Goal: Task Accomplishment & Management: Complete application form

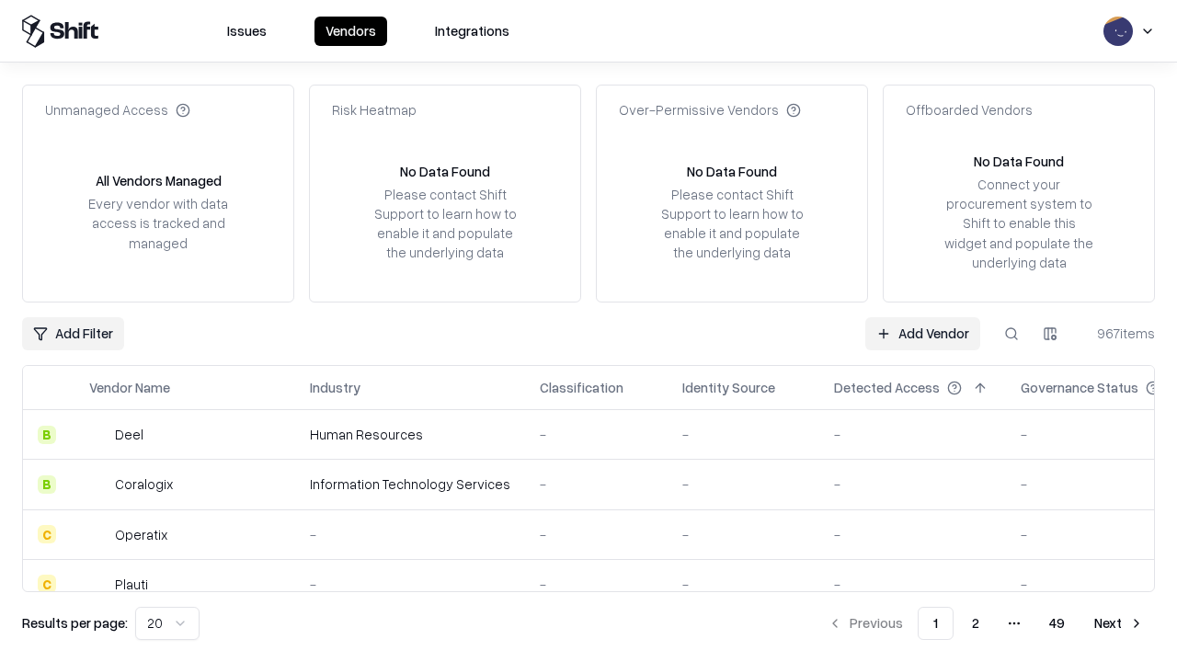
click at [922, 333] on link "Add Vendor" at bounding box center [922, 333] width 115 height 33
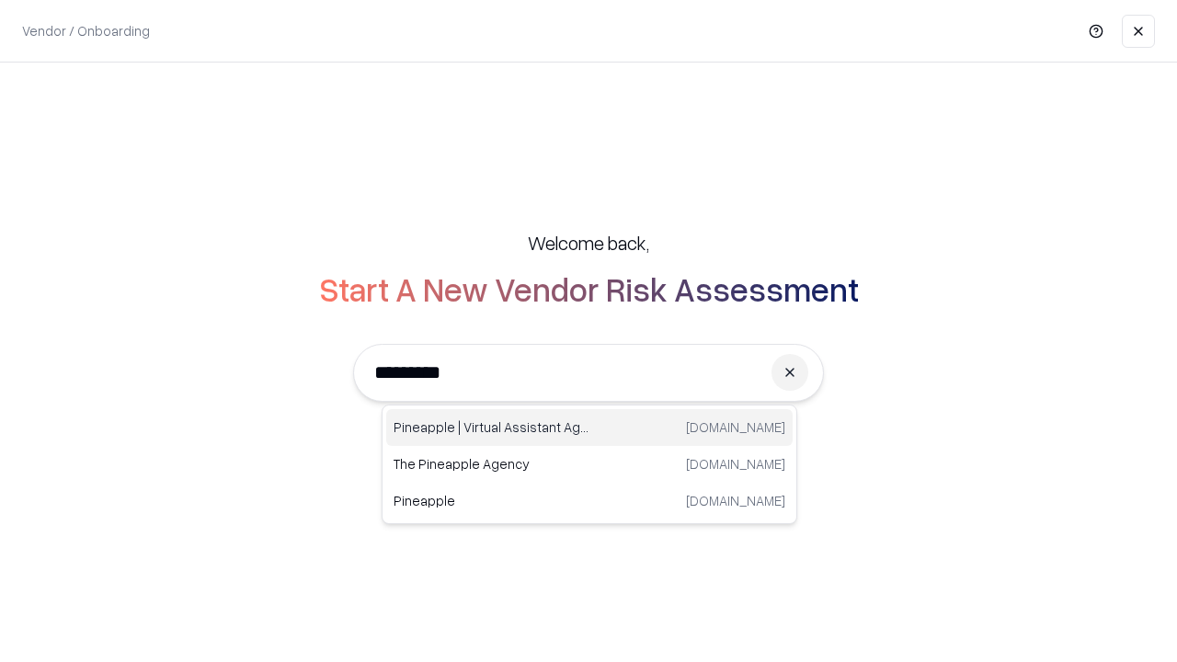
click at [589, 428] on div "Pineapple | Virtual Assistant Agency [DOMAIN_NAME]" at bounding box center [589, 427] width 406 height 37
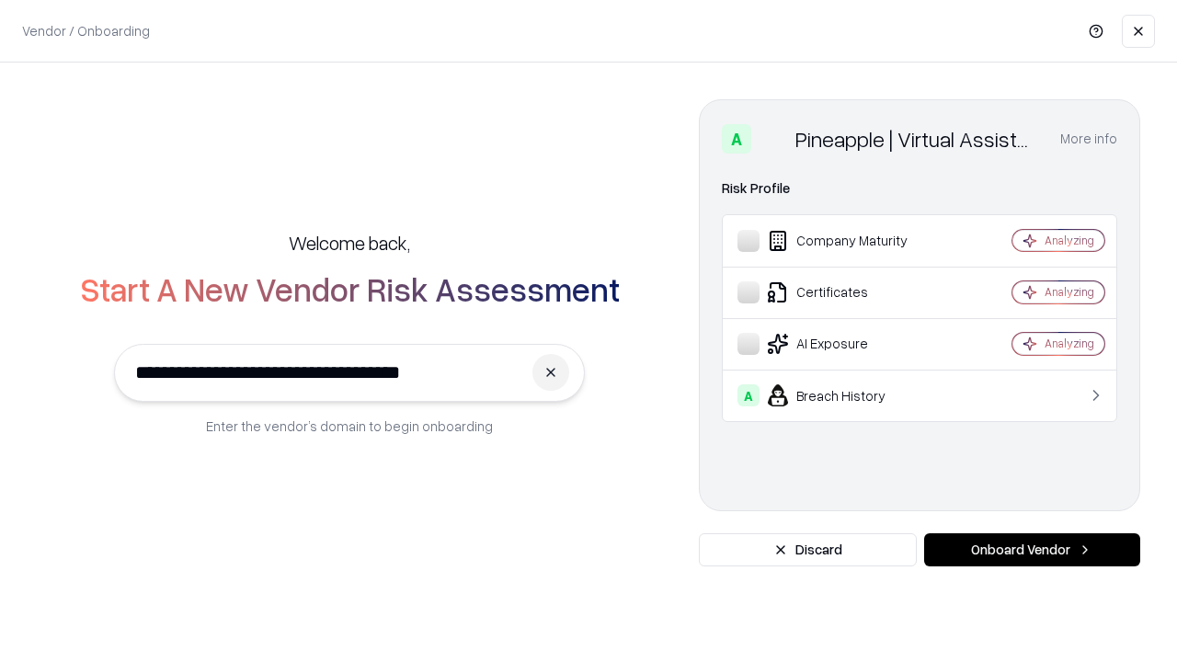
type input "**********"
click at [1032, 550] on button "Onboard Vendor" at bounding box center [1032, 549] width 216 height 33
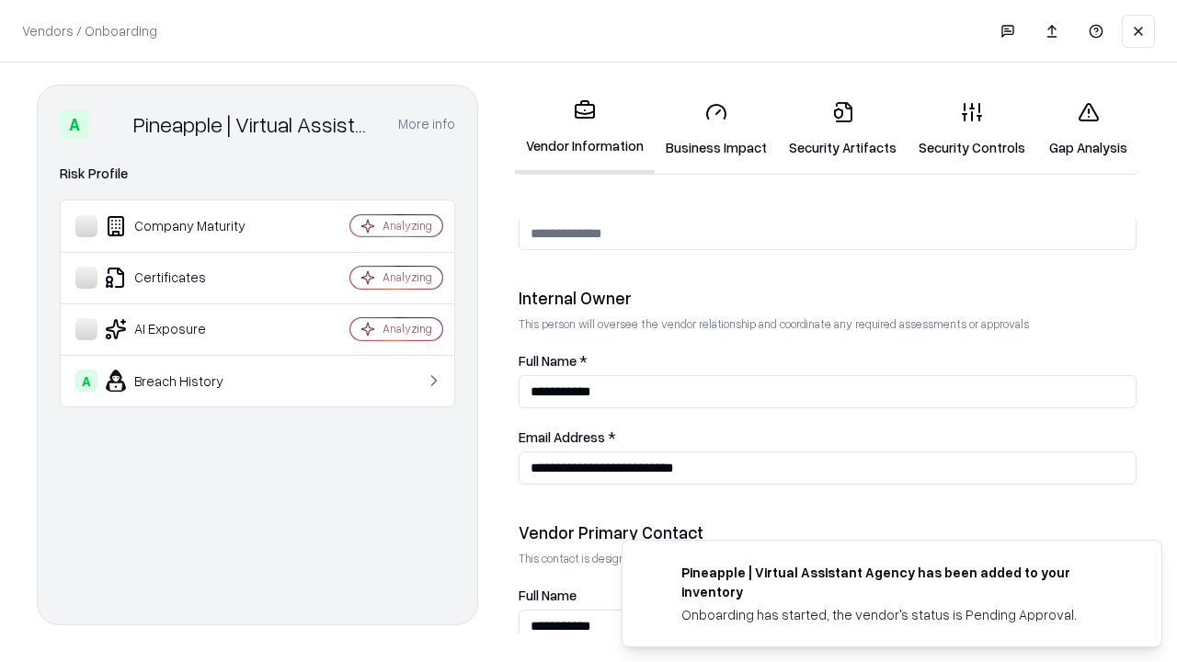
scroll to position [953, 0]
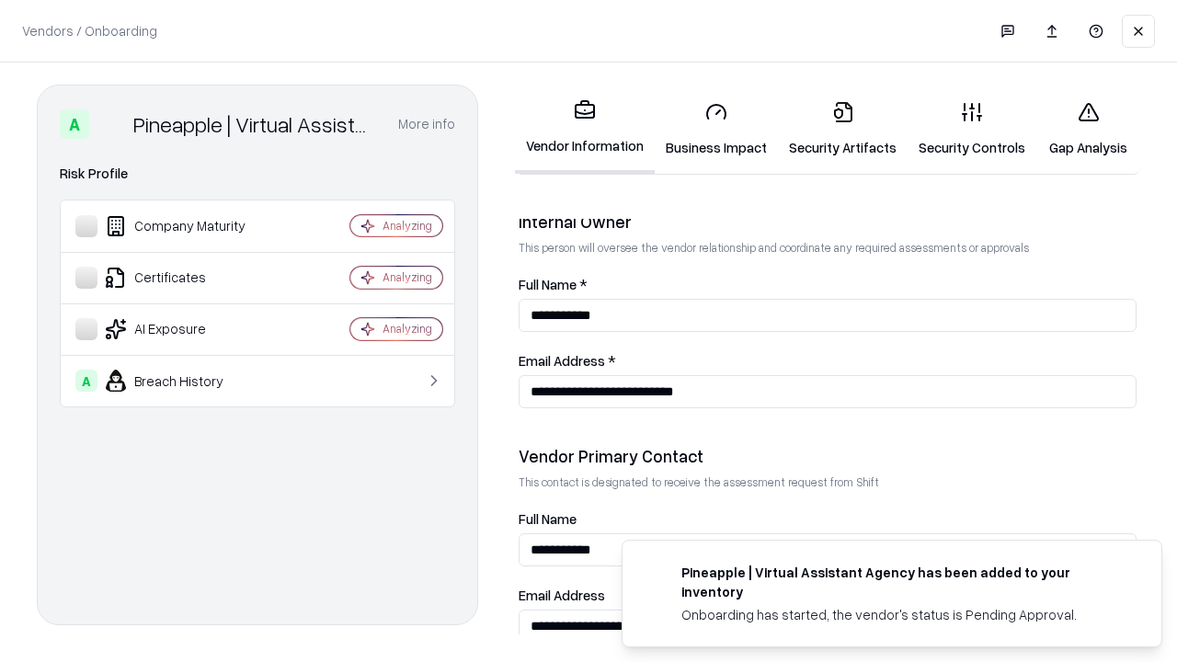
click at [716, 129] on link "Business Impact" at bounding box center [716, 129] width 123 height 86
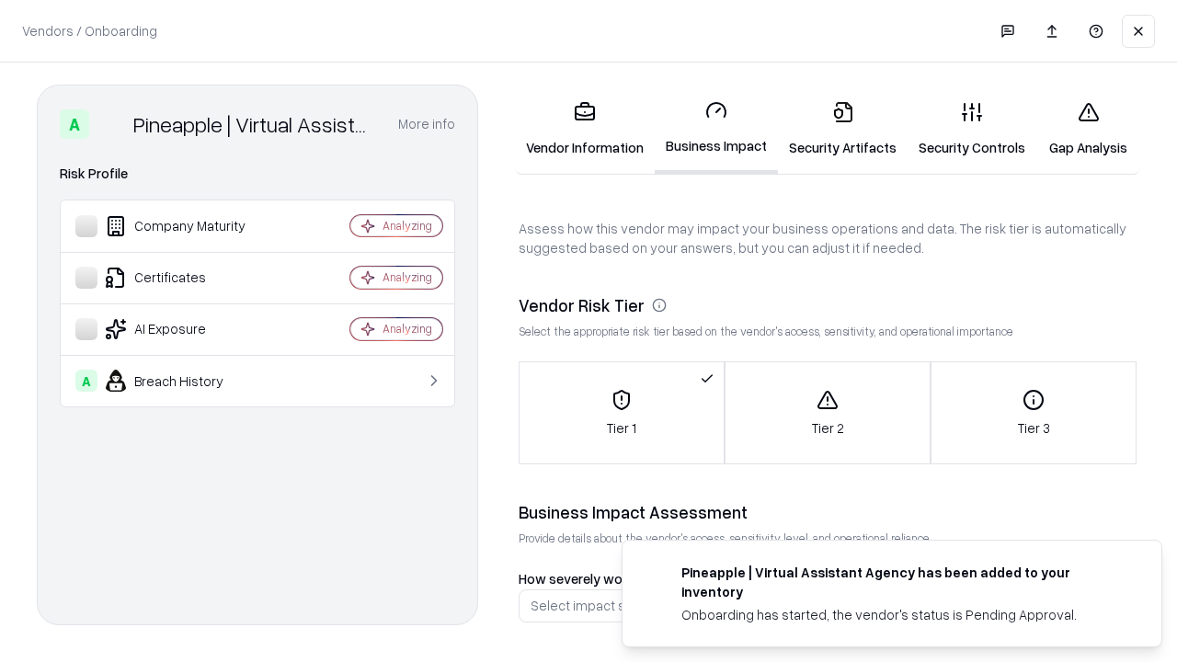
click at [842, 129] on link "Security Artifacts" at bounding box center [843, 129] width 130 height 86
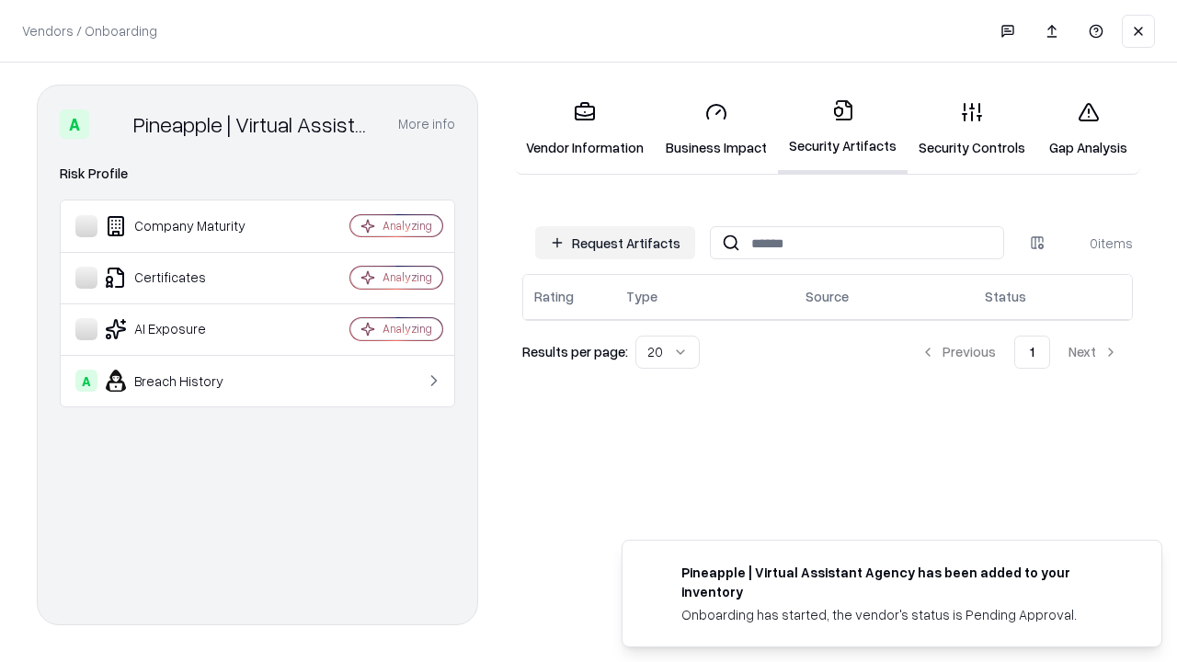
click at [615, 243] on button "Request Artifacts" at bounding box center [615, 242] width 160 height 33
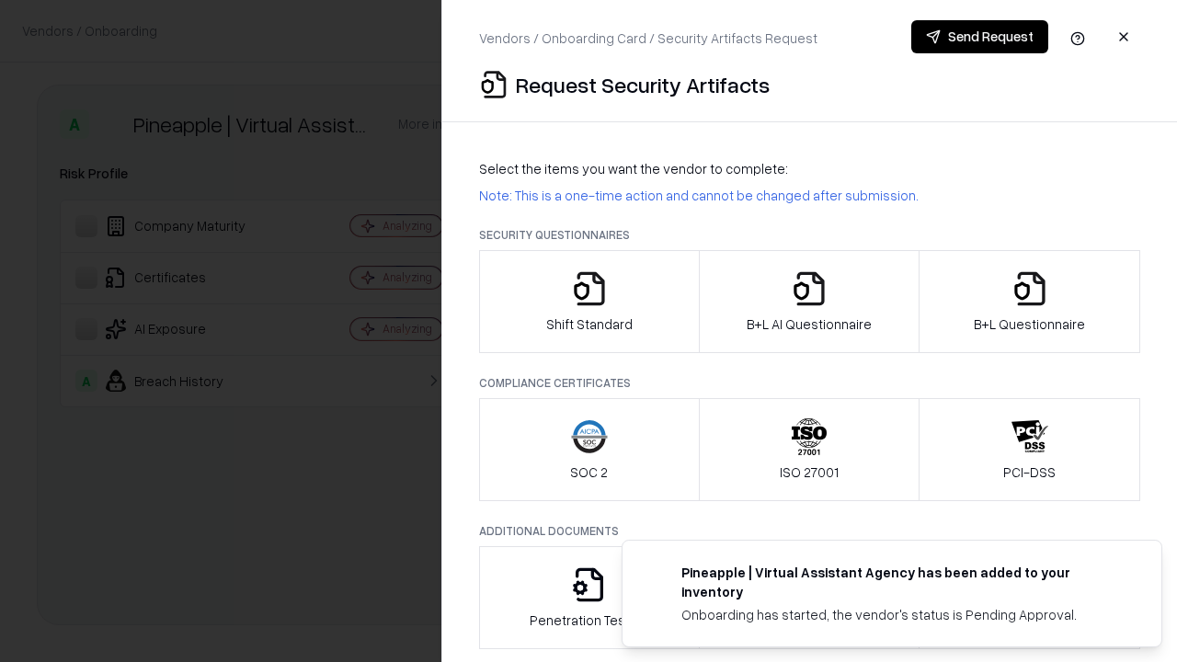
click at [588, 302] on icon "button" at bounding box center [589, 288] width 37 height 37
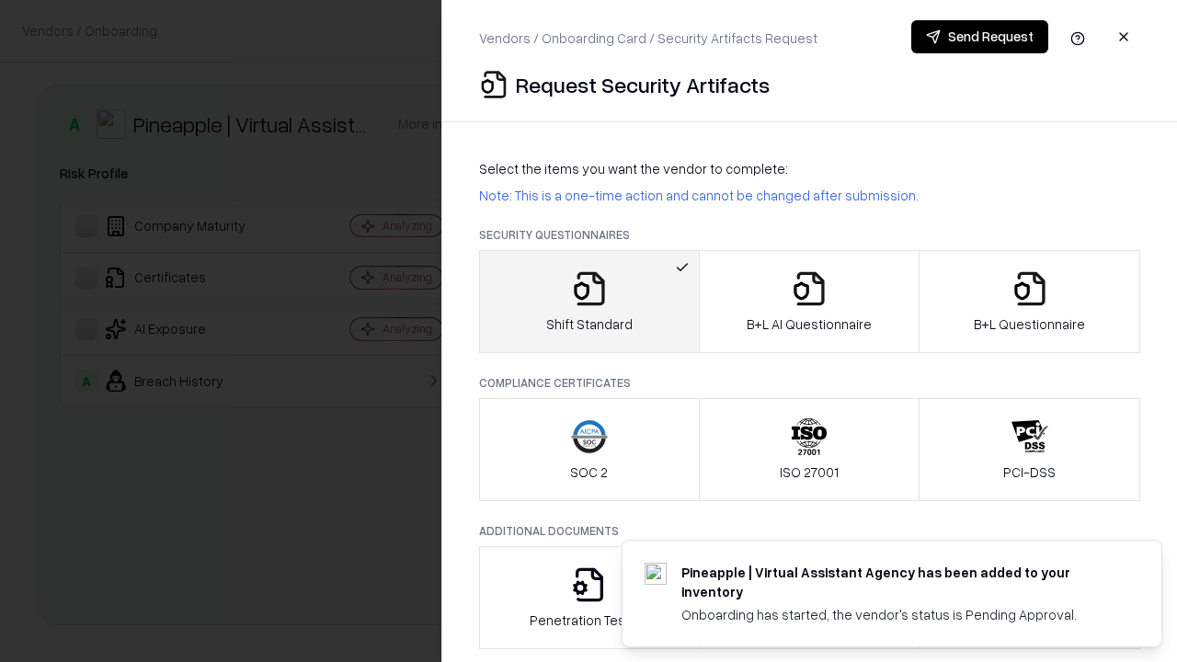
click at [979, 37] on button "Send Request" at bounding box center [979, 36] width 137 height 33
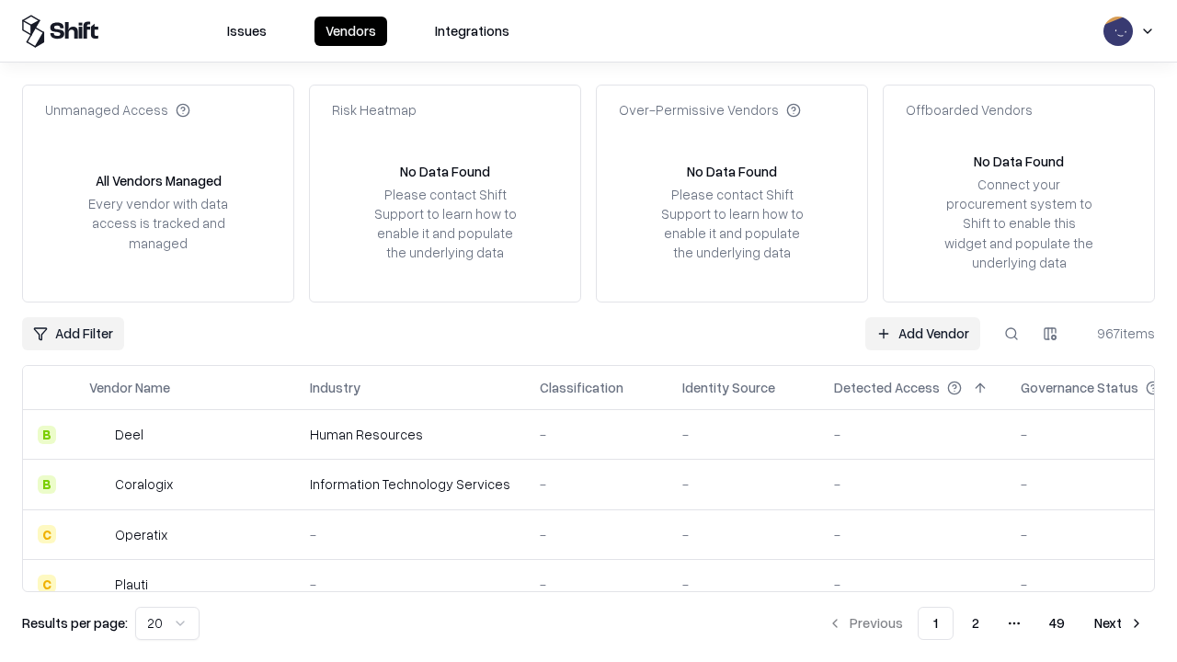
click at [1011, 333] on button at bounding box center [1011, 333] width 33 height 33
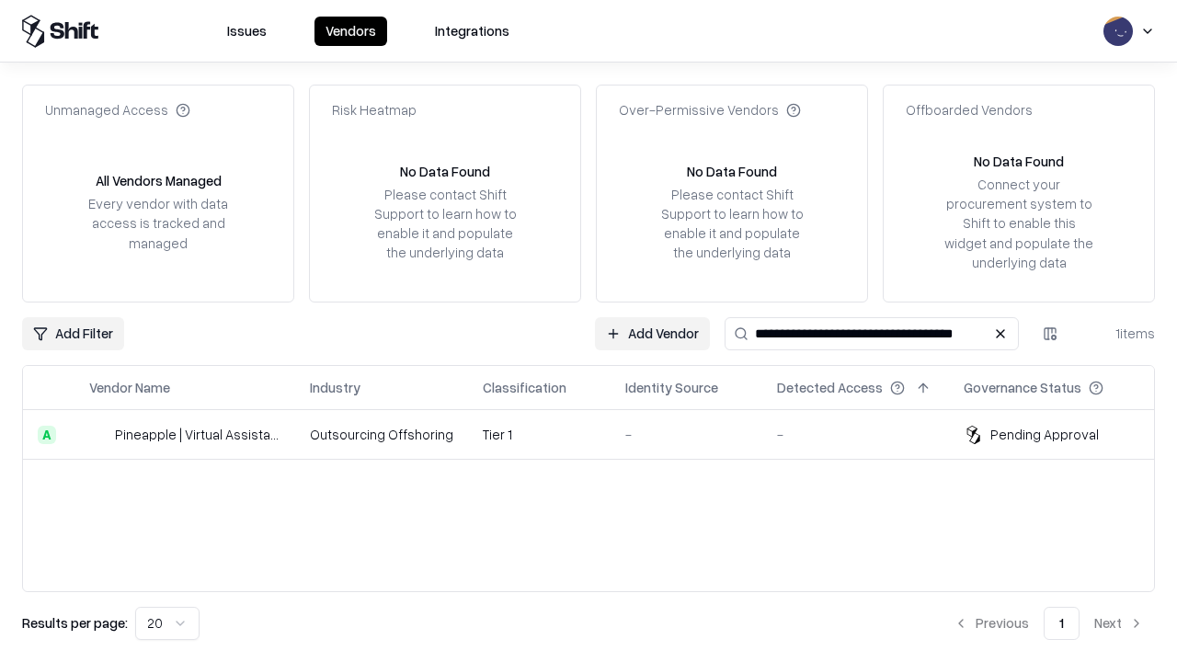
type input "**********"
click at [600, 434] on td "Tier 1" at bounding box center [539, 435] width 143 height 50
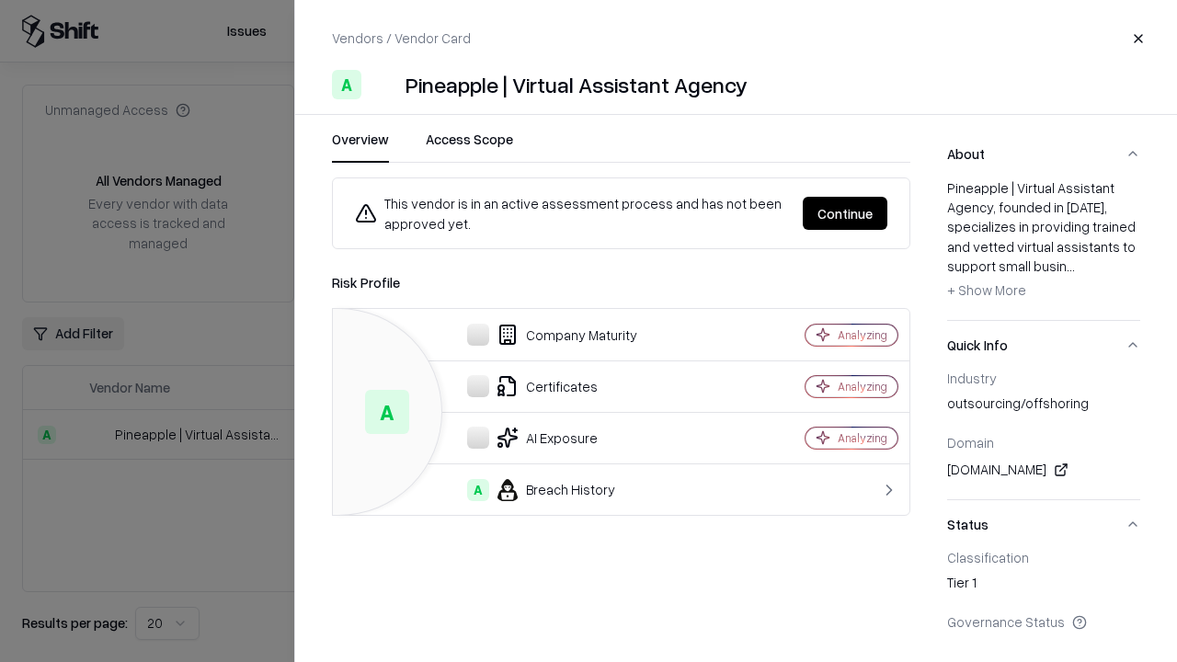
click at [845, 213] on button "Continue" at bounding box center [845, 213] width 85 height 33
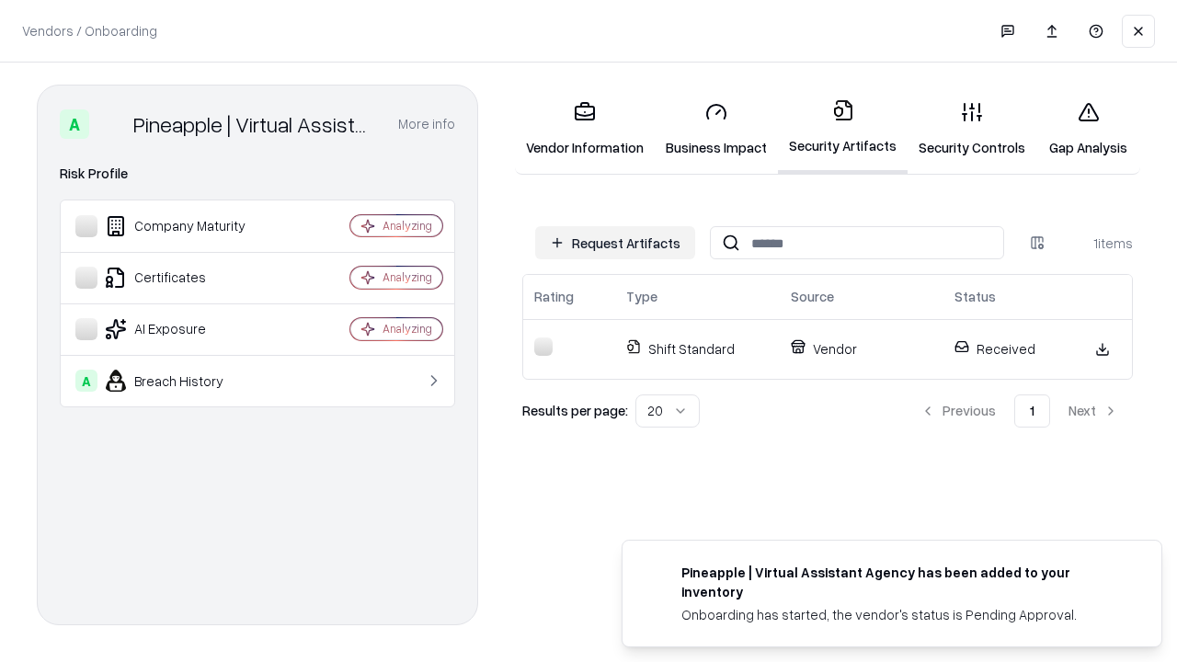
click at [1088, 129] on link "Gap Analysis" at bounding box center [1088, 129] width 104 height 86
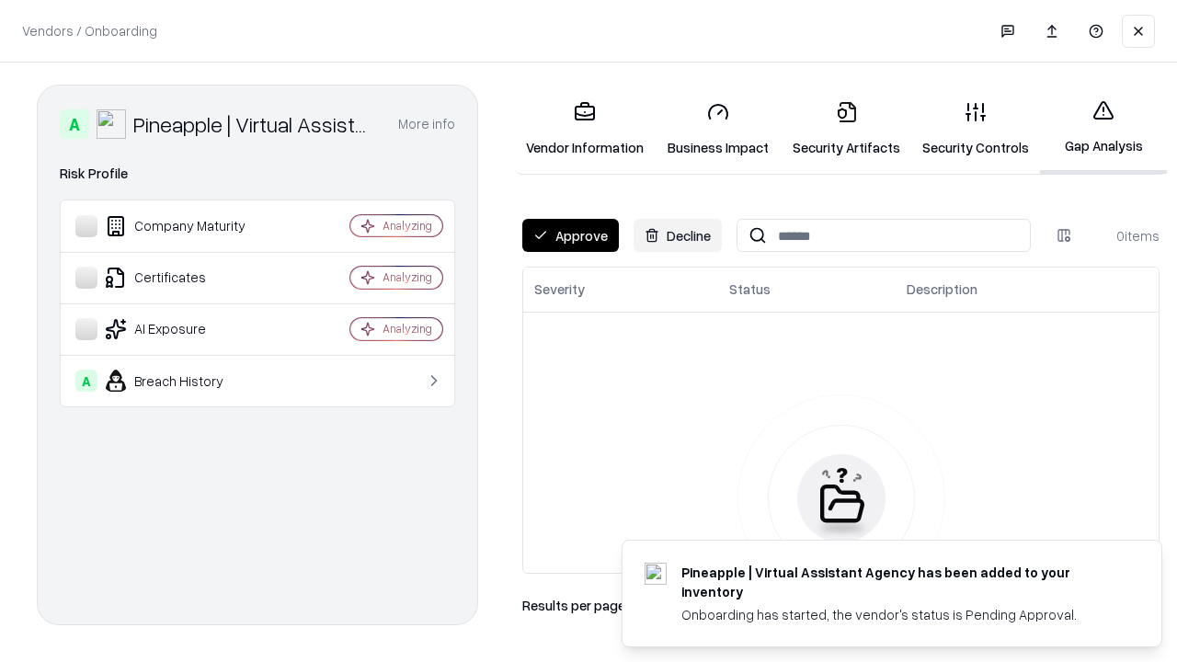
click at [570, 235] on button "Approve" at bounding box center [570, 235] width 97 height 33
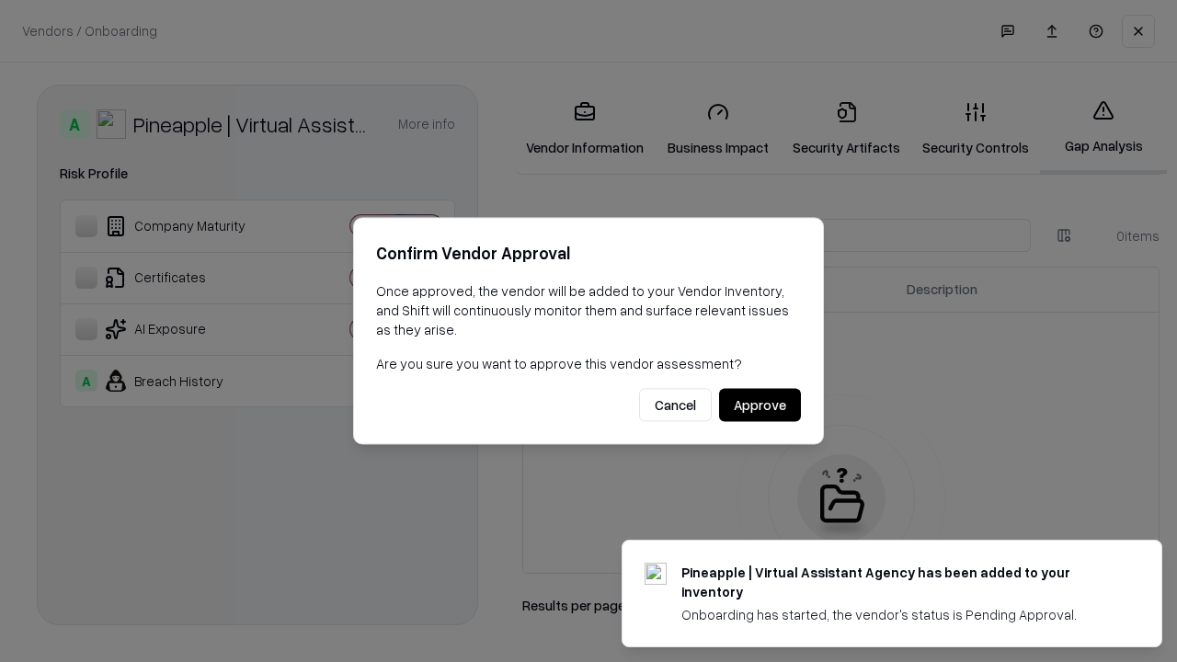
click at [760, 405] on button "Approve" at bounding box center [760, 405] width 82 height 33
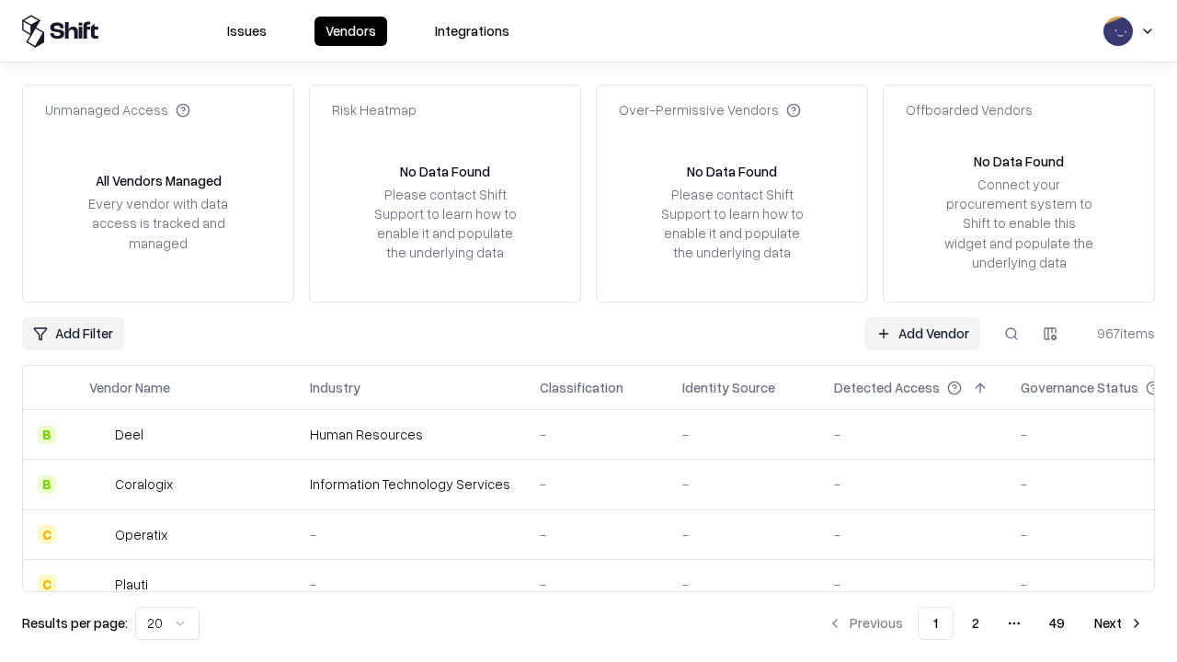
type input "**********"
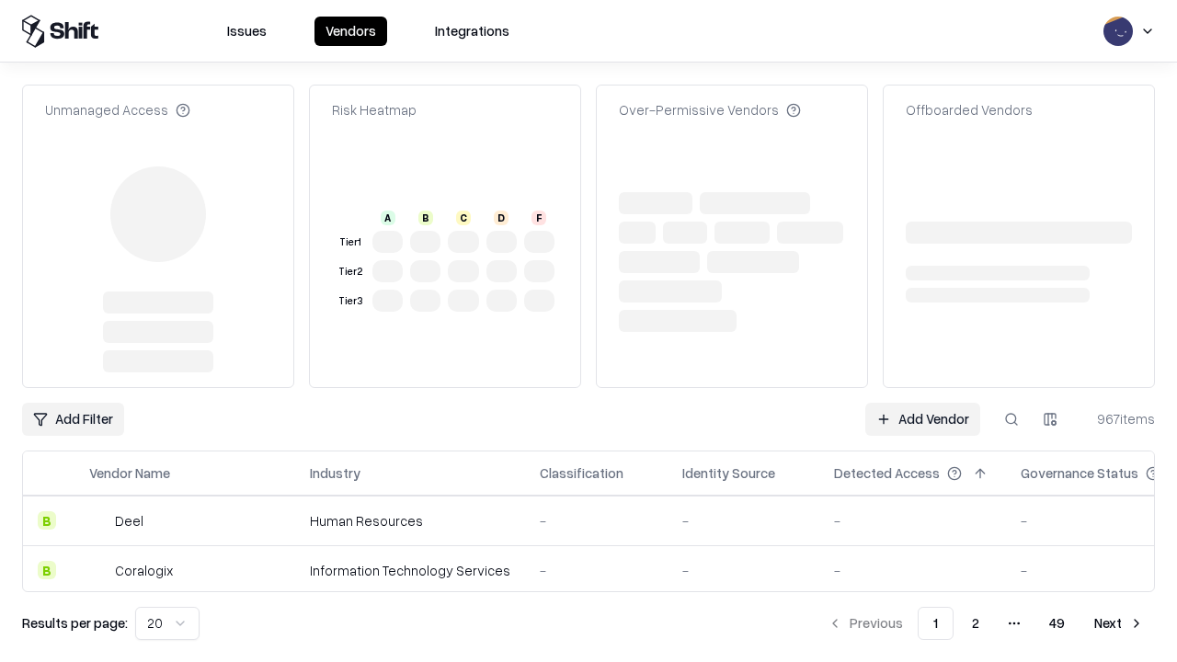
click at [922, 403] on link "Add Vendor" at bounding box center [922, 419] width 115 height 33
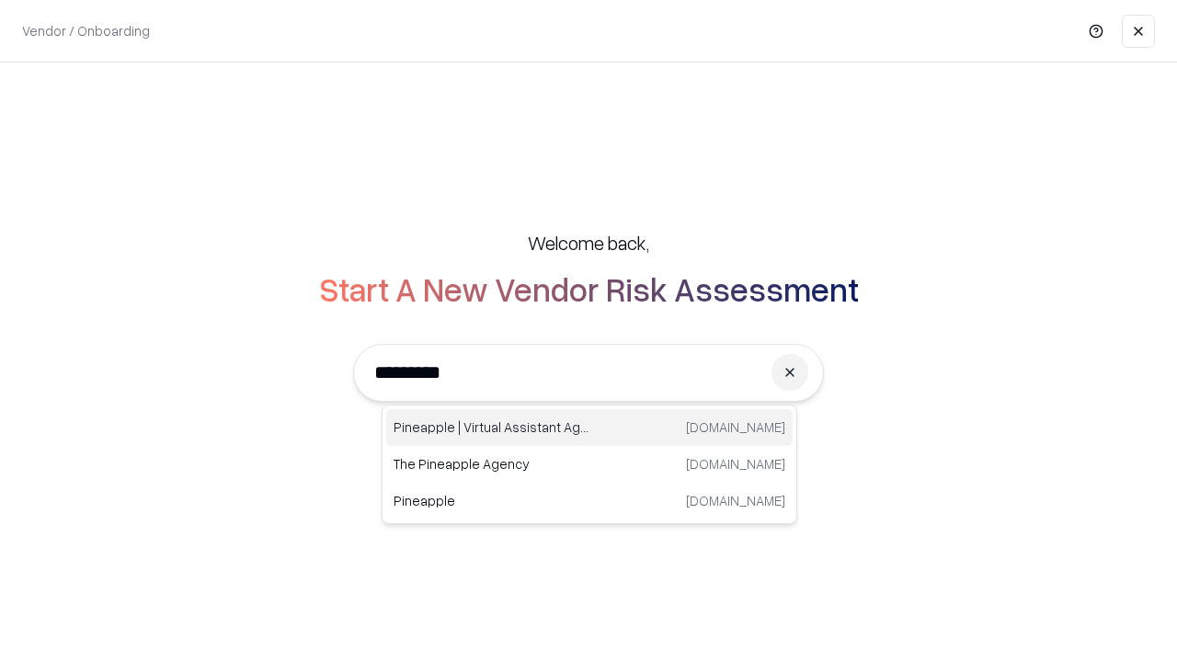
click at [589, 428] on div "Pineapple | Virtual Assistant Agency [DOMAIN_NAME]" at bounding box center [589, 427] width 406 height 37
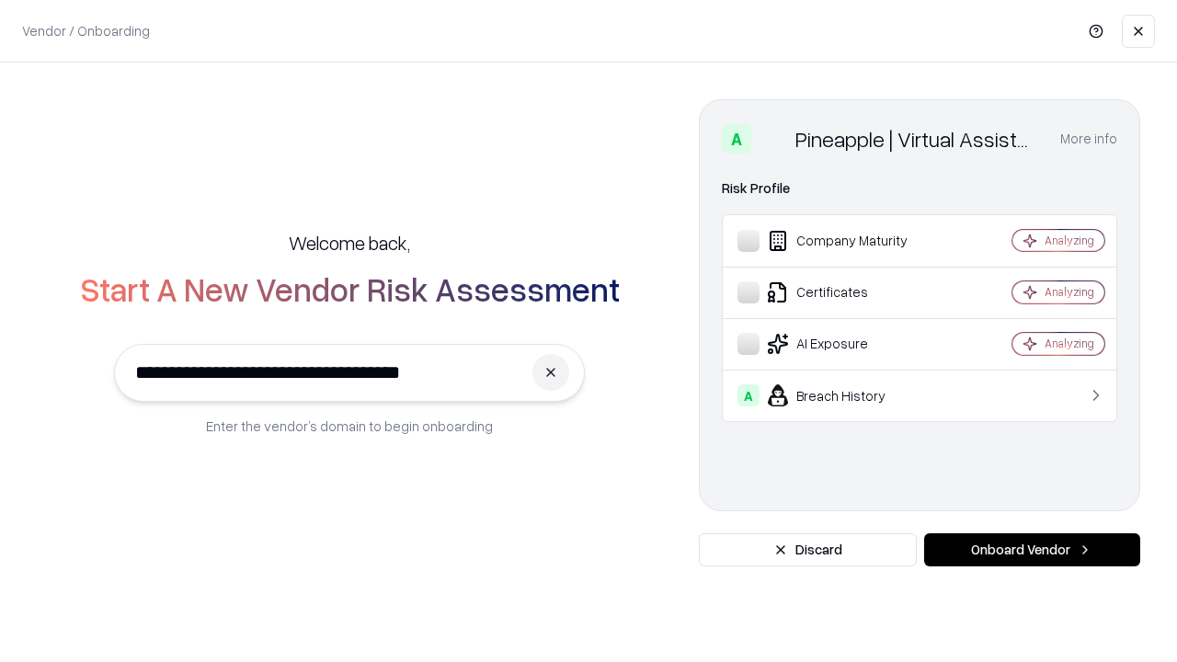
type input "**********"
click at [1032, 550] on button "Onboard Vendor" at bounding box center [1032, 549] width 216 height 33
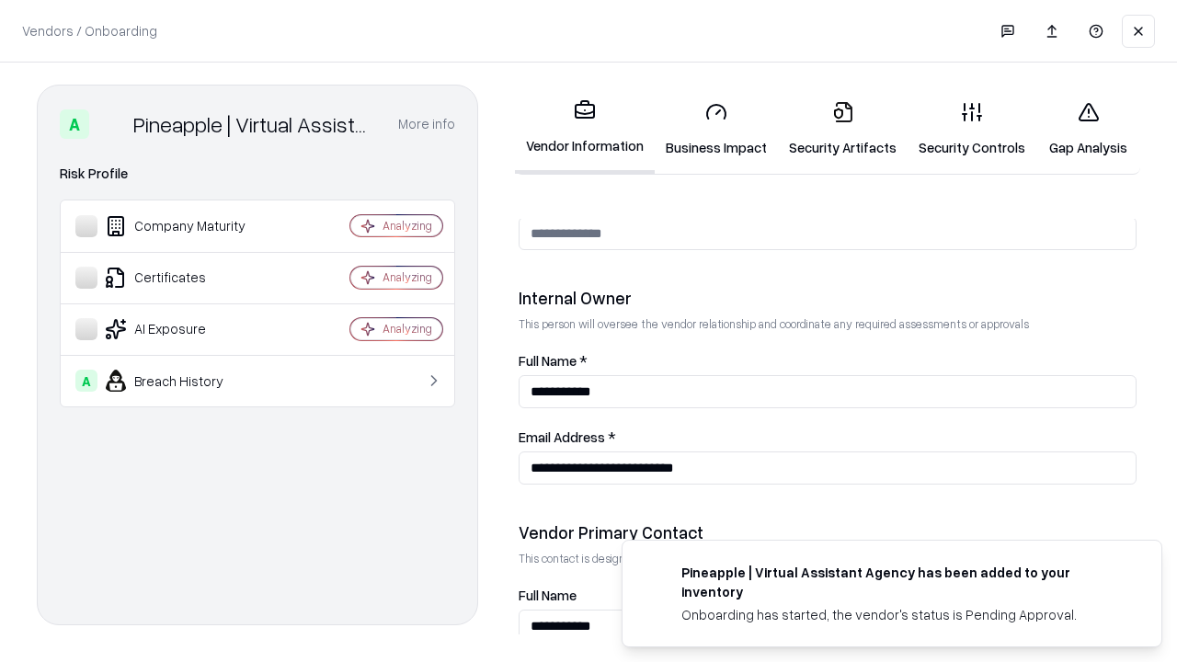
scroll to position [953, 0]
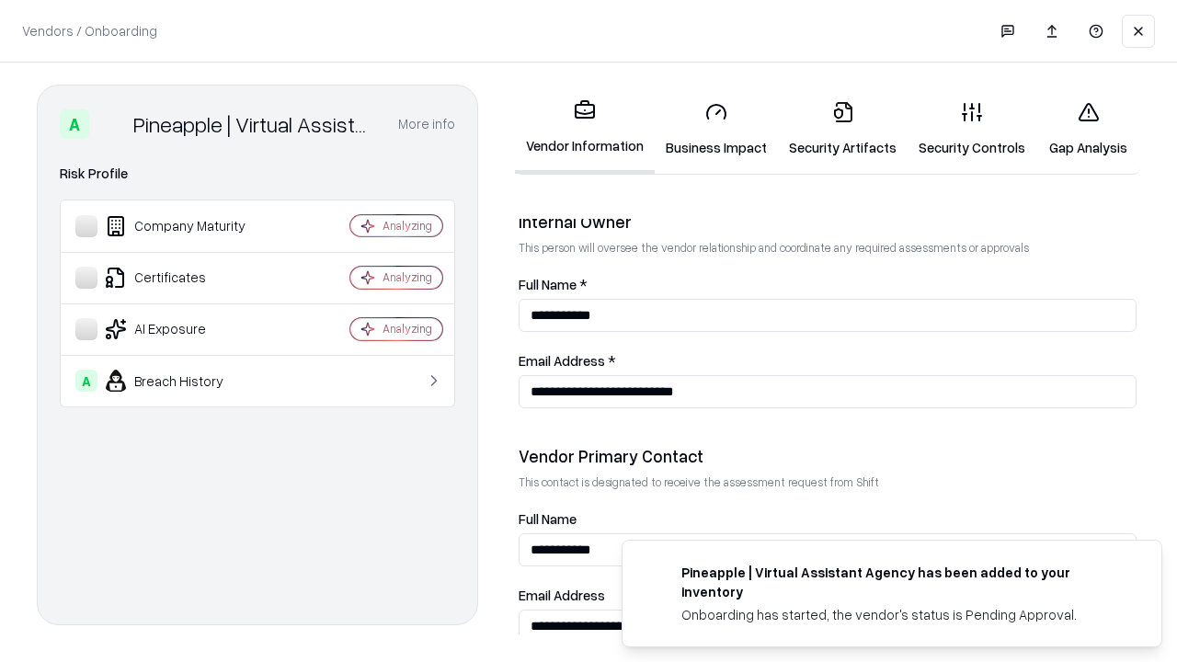
click at [1088, 129] on link "Gap Analysis" at bounding box center [1088, 129] width 104 height 86
